Goal: Task Accomplishment & Management: Complete application form

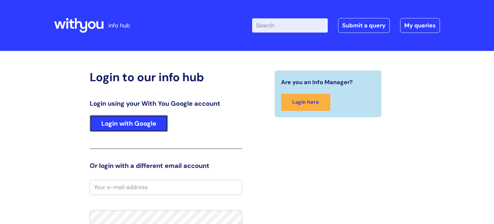
click at [131, 127] on link "Login with Google" at bounding box center [129, 123] width 78 height 17
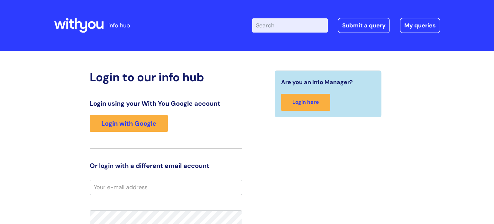
click at [133, 185] on input "email" at bounding box center [166, 187] width 153 height 15
type input "emily"
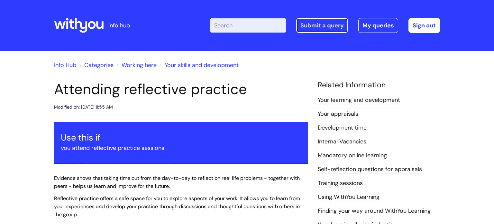
click at [318, 23] on link "Submit a query" at bounding box center [322, 25] width 52 height 15
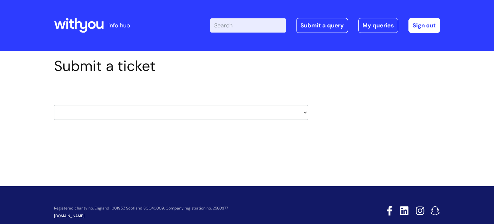
click at [304, 113] on select "HR / People IT and Support Clinical Drug Alerts Finance Accounts Data Support T…" at bounding box center [181, 112] width 254 height 15
select select "it_and_support"
click at [54, 105] on select "HR / People IT and Support Clinical Drug Alerts Finance Accounts Data Support T…" at bounding box center [181, 112] width 254 height 15
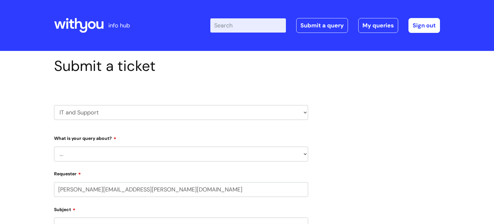
select select "80004418200"
click at [178, 154] on select "... Mobile Phone Reset & MFA Accounts, Starters and Leavers IT Hardware issue I…" at bounding box center [181, 153] width 254 height 15
select select "Accounts, Starters and Leavers"
click at [54, 146] on select "... Mobile Phone Reset & MFA Accounts, Starters and Leavers IT Hardware issue I…" at bounding box center [181, 153] width 254 height 15
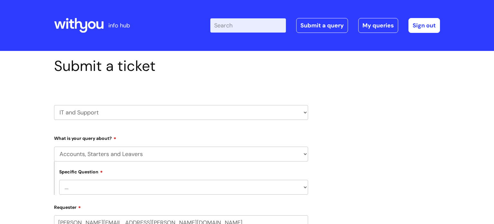
click at [218, 191] on select "... I have a new starter I have a leaver I need to make a change to an account …" at bounding box center [183, 187] width 249 height 15
select select "I need to make a change to an account"
click at [59, 180] on select "... I have a new starter I have a leaver I need to make a change to an account …" at bounding box center [183, 187] width 249 height 15
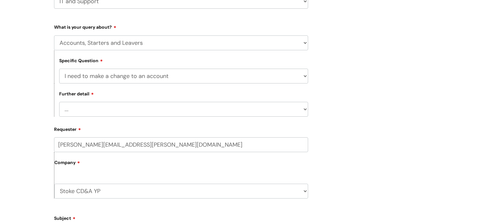
scroll to position [116, 0]
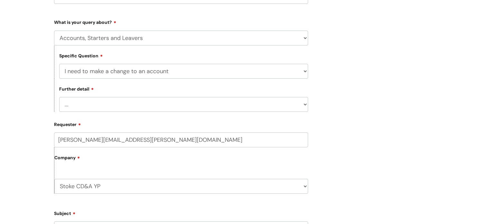
click at [284, 105] on select "... I need to amend the name, details or access of an account I need to reinsta…" at bounding box center [183, 104] width 249 height 15
click at [333, 111] on div "Submit a ticket HR / People IT and Support Clinical Drug Alerts Finance Account…" at bounding box center [247, 177] width 396 height 472
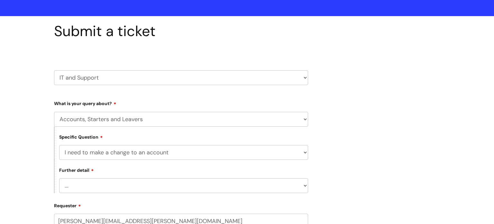
scroll to position [26, 0]
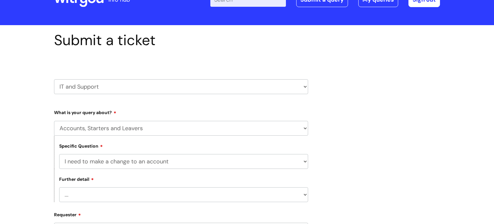
click at [298, 88] on select "HR / People IT and Support Clinical Drug Alerts Finance Accounts Data Support T…" at bounding box center [181, 86] width 254 height 15
select select "systems"
click at [54, 79] on select "HR / People IT and Support Clinical Drug Alerts Finance Accounts Data Support T…" at bounding box center [181, 86] width 254 height 15
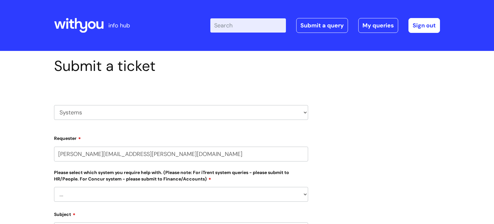
select select "80004418200"
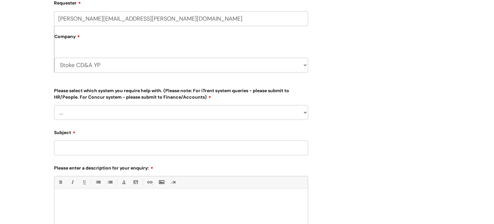
scroll to position [142, 0]
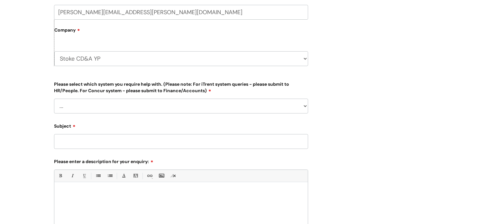
click at [230, 104] on select "... Ulysses Helpdesk Monday.com Nebula fault ILLY CarePath fault Halo fault E-c…" at bounding box center [181, 105] width 254 height 15
select select "Something else"
click at [54, 98] on select "... Ulysses Helpdesk Monday.com Nebula fault ILLY CarePath fault Halo fault E-c…" at bounding box center [181, 105] width 254 height 15
click at [88, 140] on input "Subject" at bounding box center [181, 141] width 254 height 15
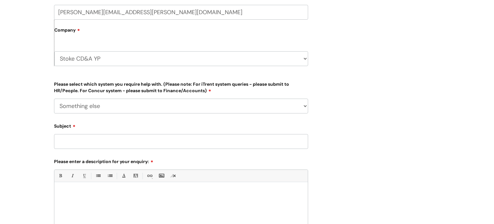
click at [88, 140] on input "Subject" at bounding box center [181, 141] width 254 height 15
type input "i need adding to whittle court printer and scanner"
click at [160, 200] on div at bounding box center [181, 207] width 254 height 44
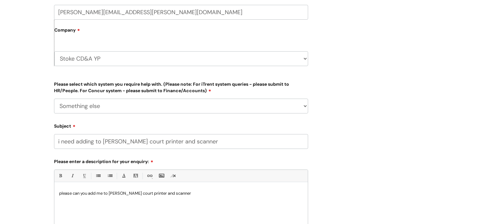
click at [362, 174] on div "Submit a ticket HR / People IT and Support Clinical Drug Alerts Finance Account…" at bounding box center [247, 103] width 396 height 375
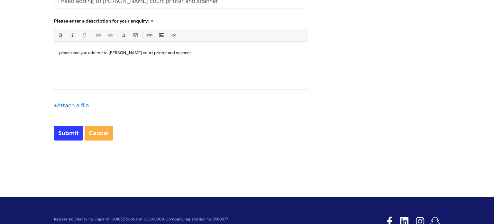
scroll to position [283, 0]
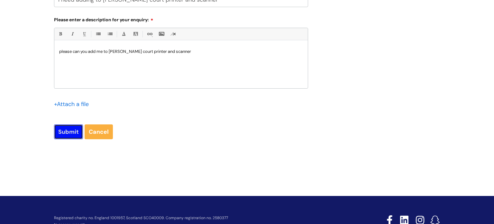
click at [65, 133] on input "Submit" at bounding box center [68, 131] width 29 height 15
type input "Please Wait..."
